Goal: Task Accomplishment & Management: Use online tool/utility

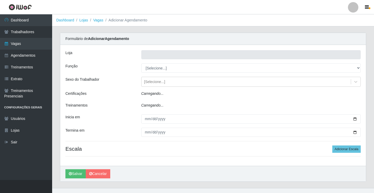
type input "Rede Econômico - Prata"
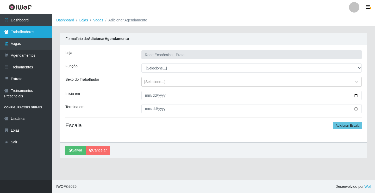
click at [12, 34] on link "Trabalhadores" at bounding box center [26, 32] width 52 height 12
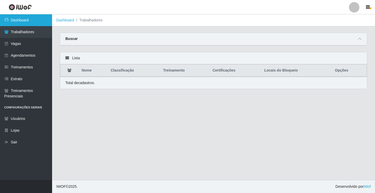
click at [21, 20] on link "Dashboard" at bounding box center [26, 20] width 52 height 12
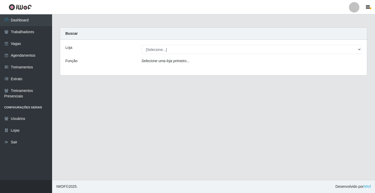
click at [362, 51] on div "[Selecione...] Rede Econômico - Prata" at bounding box center [252, 49] width 228 height 9
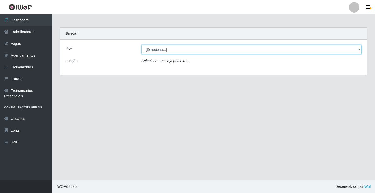
click at [359, 48] on select "[Selecione...] Rede Econômico - Prata" at bounding box center [252, 49] width 220 height 9
select select "192"
click at [142, 45] on select "[Selecione...] Rede Econômico - Prata" at bounding box center [252, 49] width 220 height 9
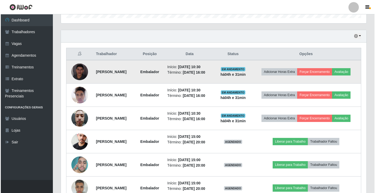
scroll to position [217, 0]
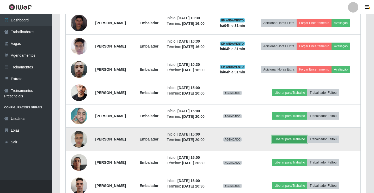
click at [289, 140] on button "Liberar para Trabalho" at bounding box center [289, 138] width 35 height 7
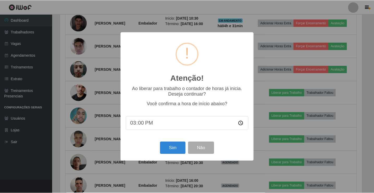
scroll to position [108, 303]
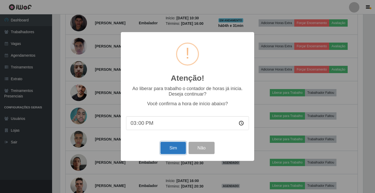
click at [178, 143] on button "Sim" at bounding box center [173, 148] width 25 height 12
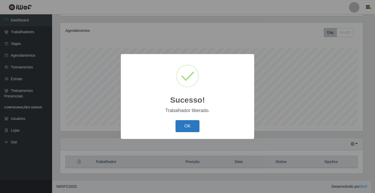
click at [180, 127] on button "OK" at bounding box center [188, 126] width 24 height 12
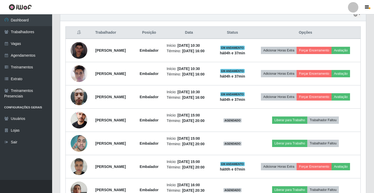
scroll to position [191, 0]
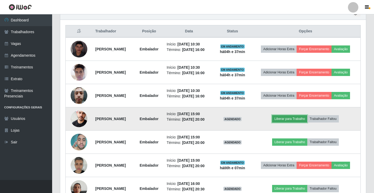
click at [285, 120] on button "Liberar para Trabalho" at bounding box center [289, 118] width 35 height 7
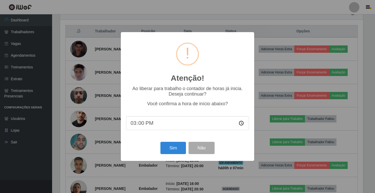
click at [187, 150] on div "Sim Não" at bounding box center [187, 147] width 123 height 15
click at [173, 154] on button "Sim" at bounding box center [173, 148] width 25 height 12
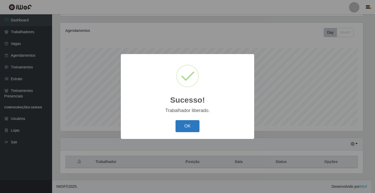
click at [190, 126] on button "OK" at bounding box center [188, 126] width 24 height 12
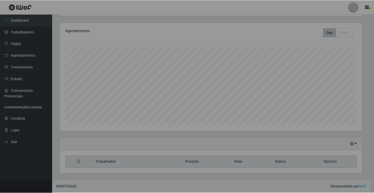
scroll to position [108, 306]
